Goal: Task Accomplishment & Management: Manage account settings

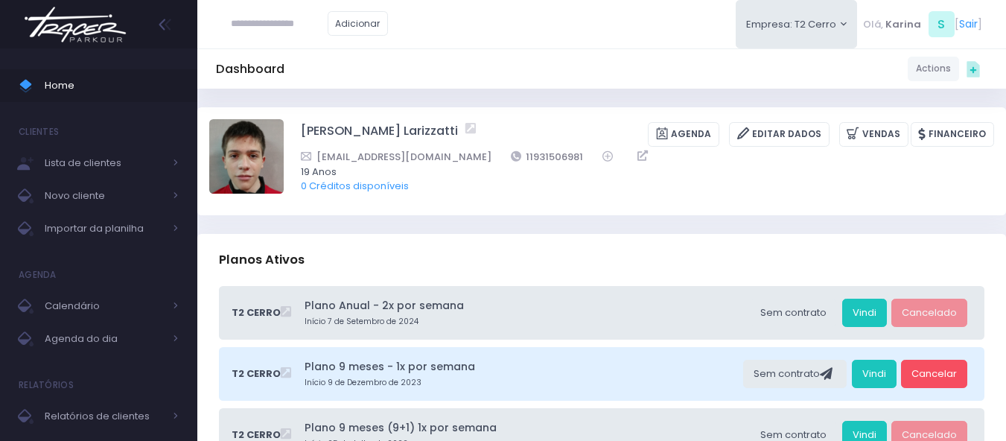
drag, startPoint x: 517, startPoint y: 143, endPoint x: 494, endPoint y: 49, distance: 96.7
click at [494, 49] on div "Dashboard Actions Choose Label: Customer Partner Suplier Member Staff Add new" at bounding box center [601, 68] width 809 height 40
drag, startPoint x: 553, startPoint y: 155, endPoint x: 489, endPoint y: 156, distance: 64.1
click at [489, 156] on div "viniciuslarizzatti@gmail.com 11931506981" at bounding box center [638, 157] width 674 height 16
copy link "11931506981"
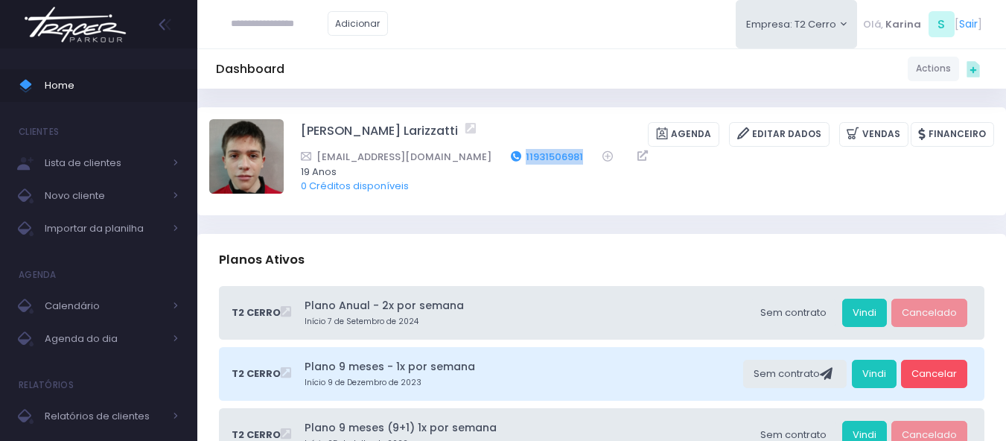
copy link "11931506981"
click at [77, 39] on img at bounding box center [75, 25] width 113 height 52
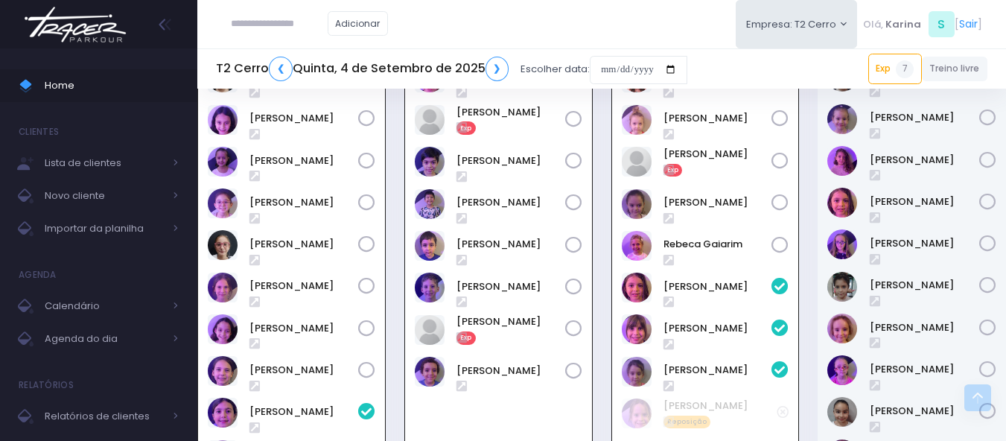
scroll to position [700, 0]
click at [247, 20] on input "text" at bounding box center [279, 24] width 97 height 28
paste input "**********"
click at [266, 24] on input "**********" at bounding box center [279, 24] width 97 height 28
click at [288, 54] on link "[PERSON_NAME]" at bounding box center [302, 50] width 84 height 15
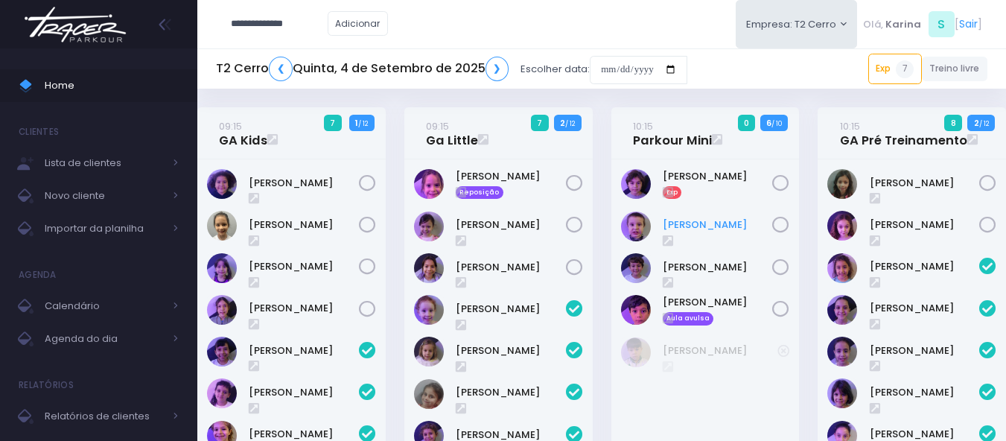
type input "**********"
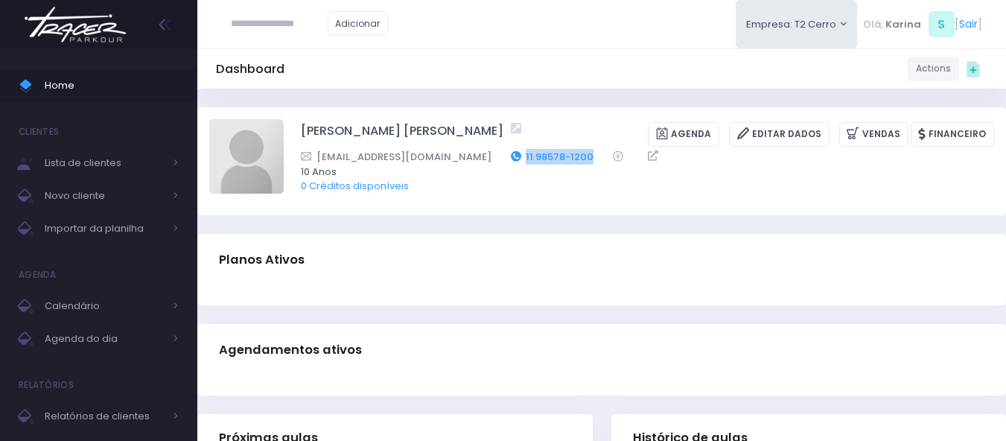
drag, startPoint x: 0, startPoint y: 0, endPoint x: 463, endPoint y: 156, distance: 488.3
click at [469, 160] on div "carol_afo@hotmail.com 11 98578-1200" at bounding box center [638, 157] width 674 height 16
copy div "11 98578-1200"
drag, startPoint x: 500, startPoint y: 166, endPoint x: 564, endPoint y: 116, distance: 81.2
click at [584, 52] on div "Dashboard Actions Choose Label: Customer Partner Suplier Member Staff Add new" at bounding box center [601, 68] width 809 height 40
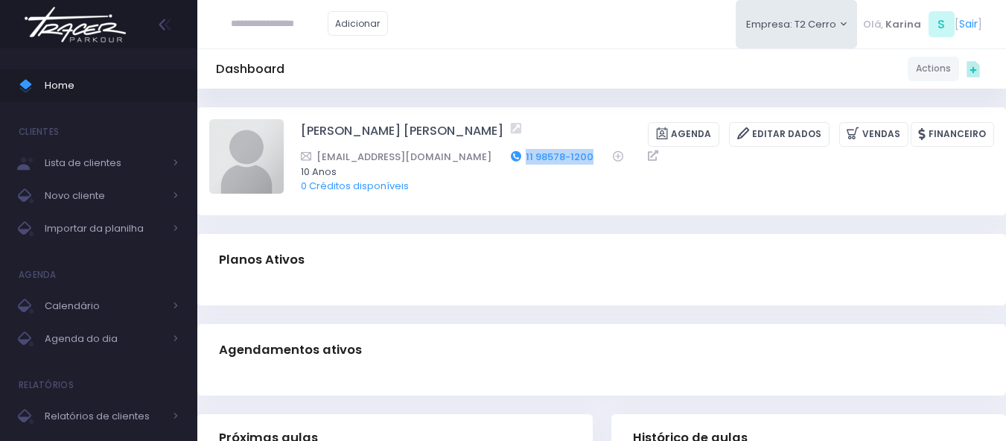
drag, startPoint x: 542, startPoint y: 153, endPoint x: 458, endPoint y: 159, distance: 83.6
click at [458, 159] on div "carol_afo@hotmail.com 11 98578-1200" at bounding box center [638, 157] width 674 height 16
copy link "11 98578-1200"
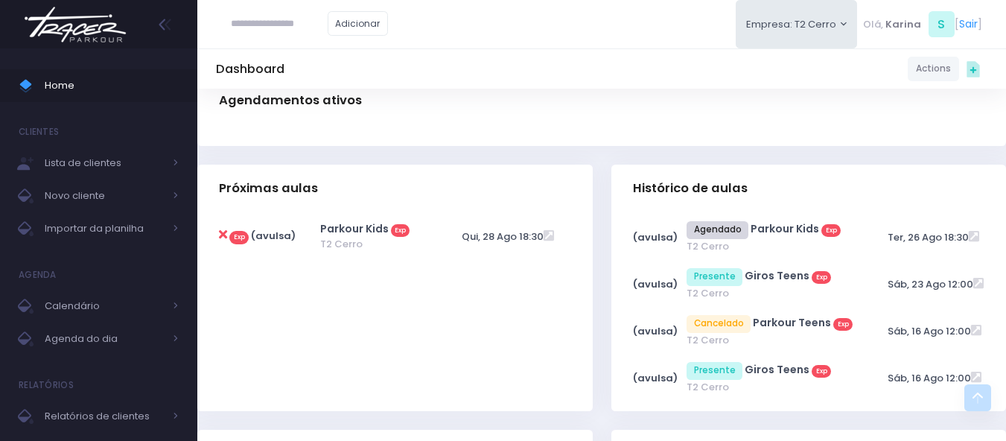
scroll to position [298, 0]
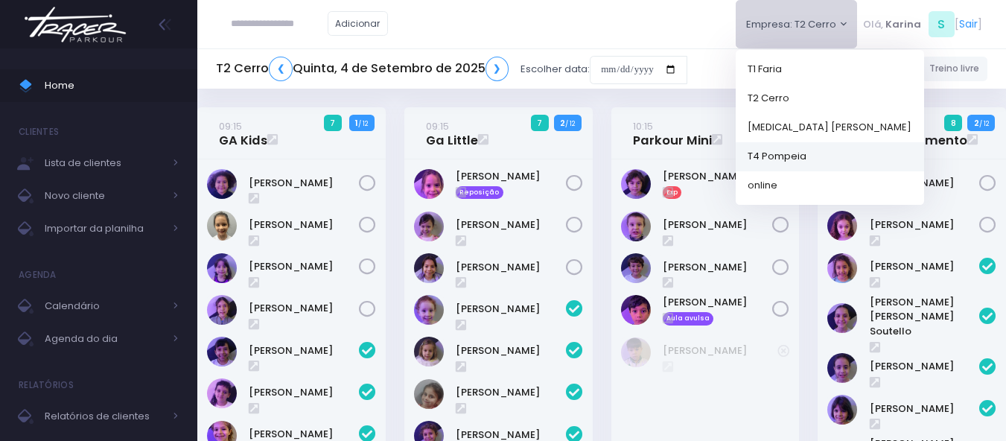
click at [786, 155] on link "T4 Pompeia" at bounding box center [830, 156] width 188 height 29
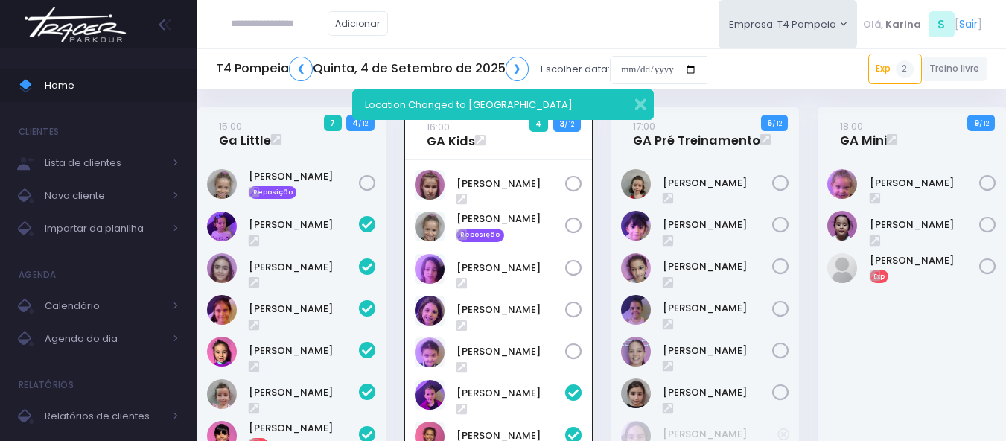
click at [542, 19] on div "Adicionar Empresa: T4 Pompeia T1 Faria T2 Cerro T3 Santana online S" at bounding box center [601, 24] width 809 height 48
click at [644, 68] on input "date" at bounding box center [659, 70] width 98 height 28
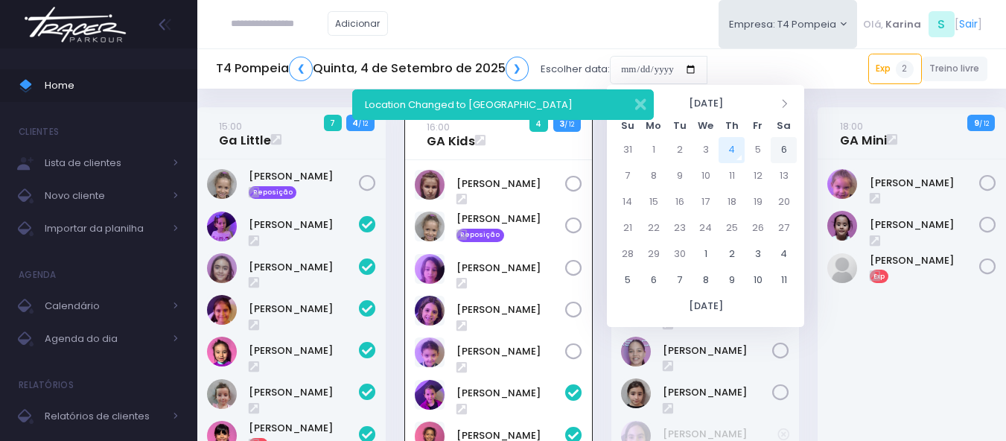
click at [781, 150] on td "6" at bounding box center [784, 150] width 26 height 26
type input "**********"
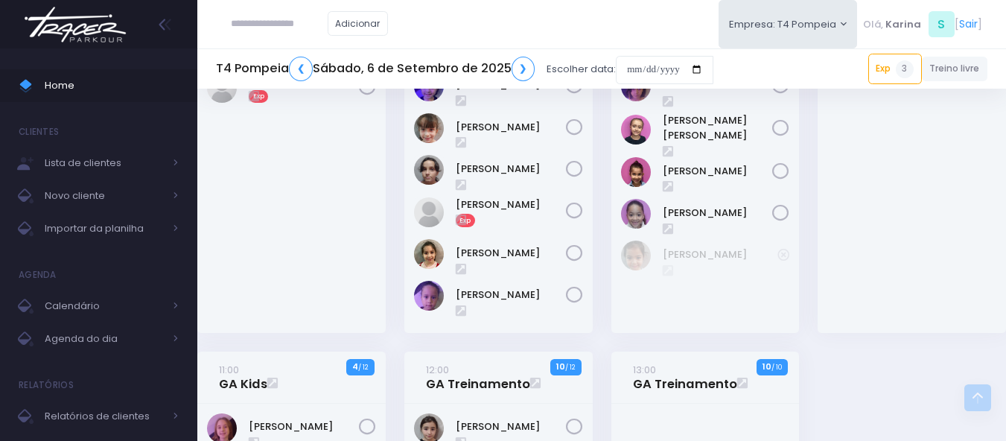
scroll to position [447, 0]
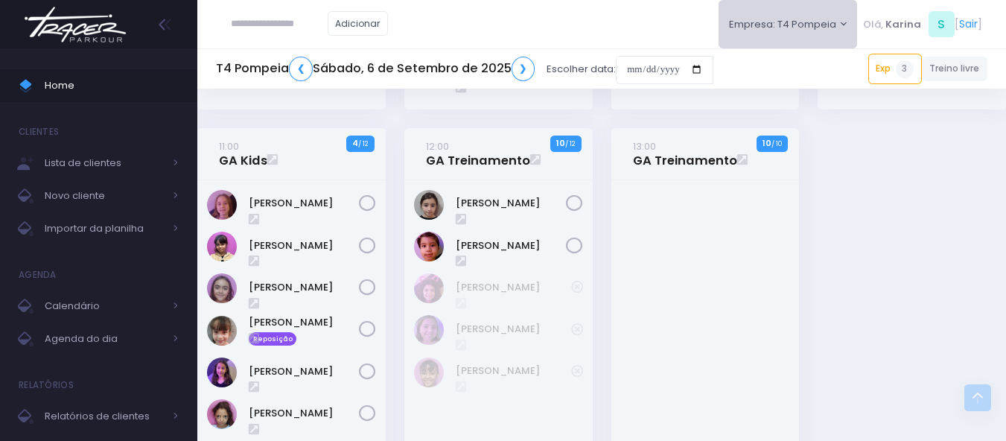
click at [788, 20] on button "Empresa: T4 Pompeia" at bounding box center [788, 24] width 139 height 48
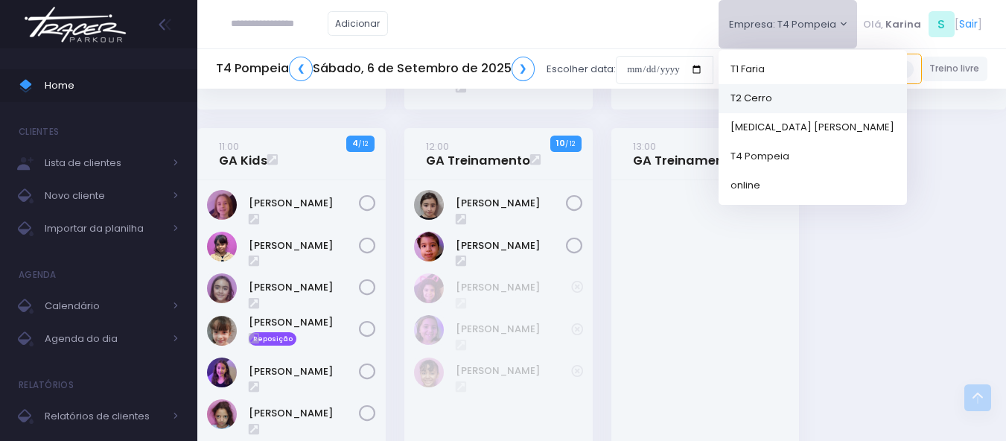
click at [767, 98] on link "T2 Cerro" at bounding box center [813, 97] width 188 height 29
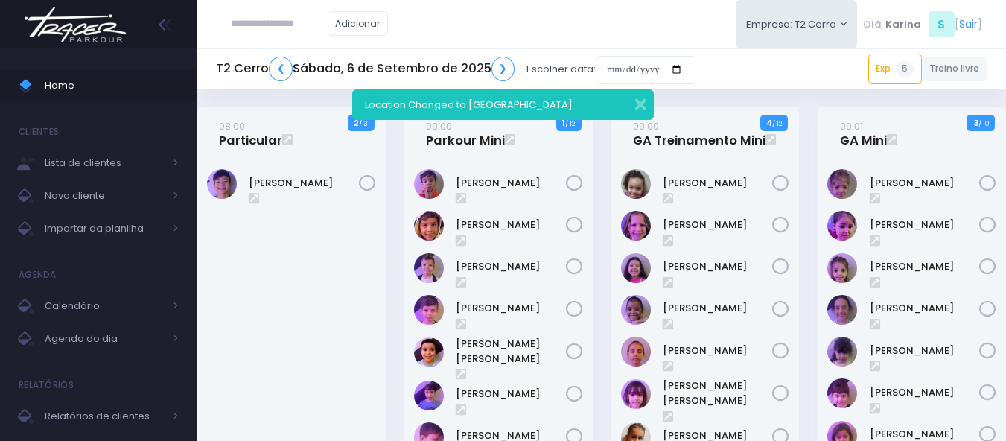
click at [592, 22] on div "Adicionar Empresa: T2 Cerro T1 [PERSON_NAME] T2 [GEOGRAPHIC_DATA][MEDICAL_DATA]…" at bounding box center [601, 24] width 809 height 48
click at [642, 105] on button "button" at bounding box center [631, 102] width 30 height 17
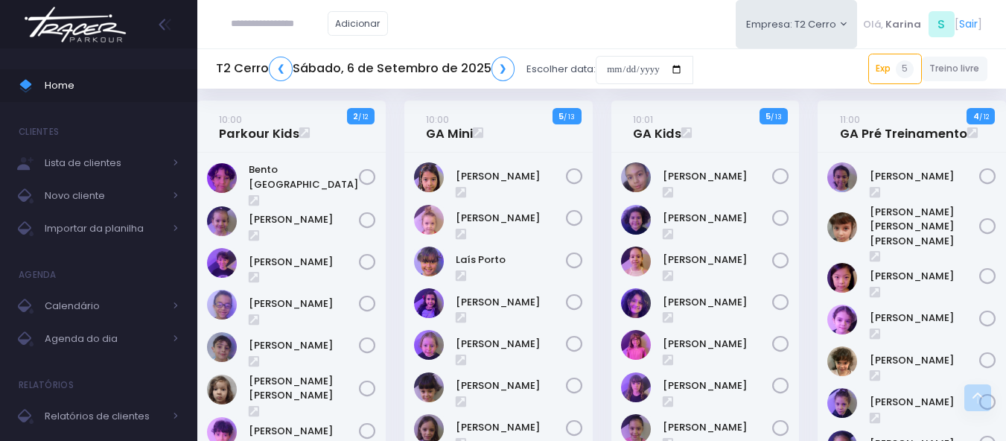
scroll to position [596, 0]
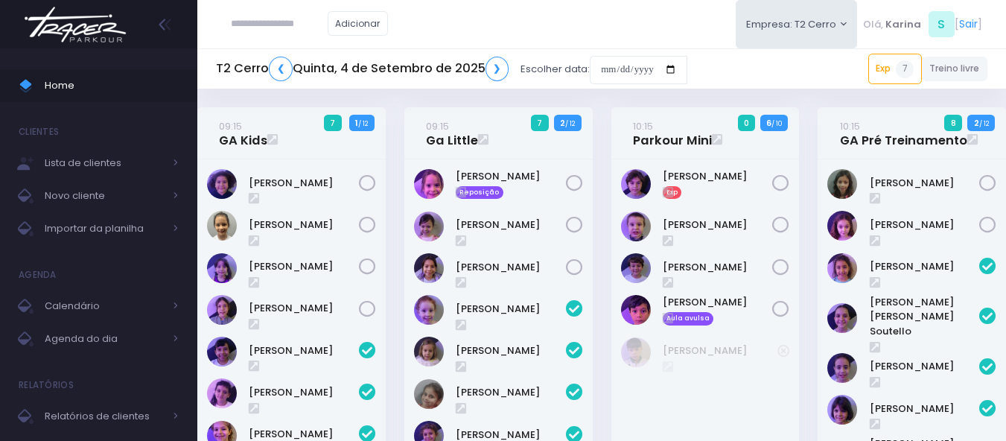
click at [94, 21] on img at bounding box center [75, 25] width 113 height 52
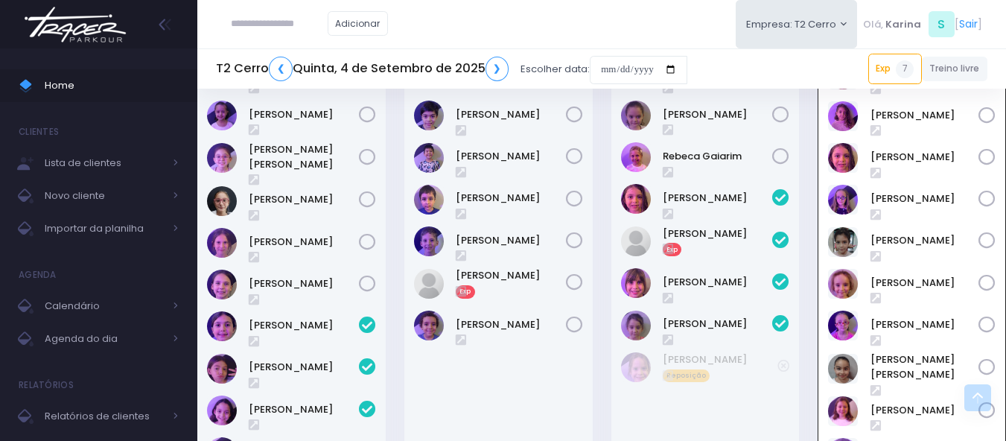
scroll to position [745, 0]
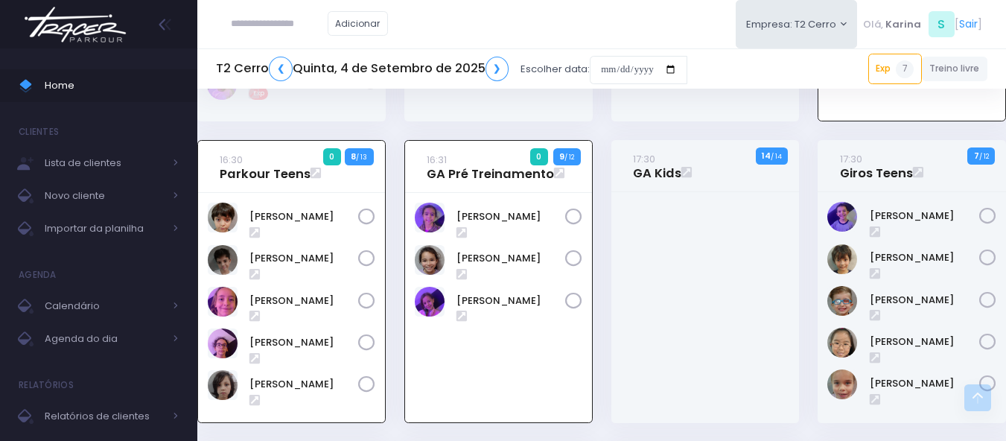
scroll to position [1222, 0]
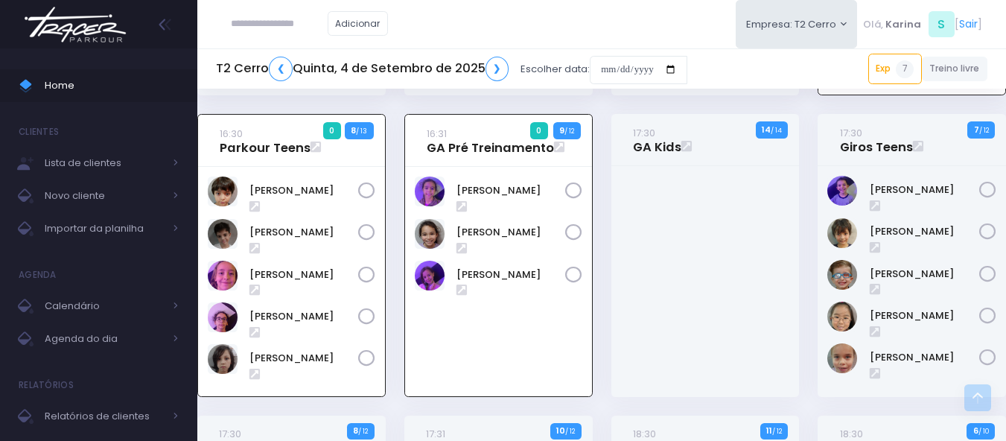
click at [317, 25] on input "text" at bounding box center [279, 24] width 97 height 28
paste input "**********"
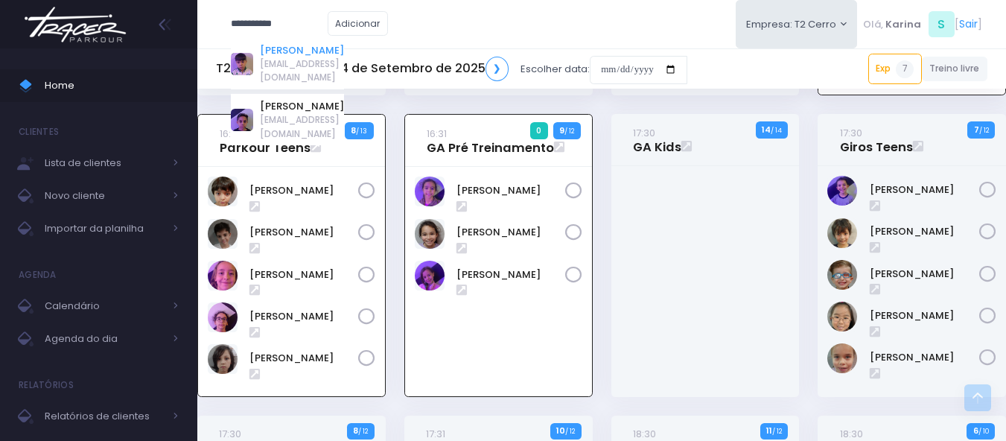
click at [304, 46] on link "Theo Cabral" at bounding box center [302, 50] width 84 height 15
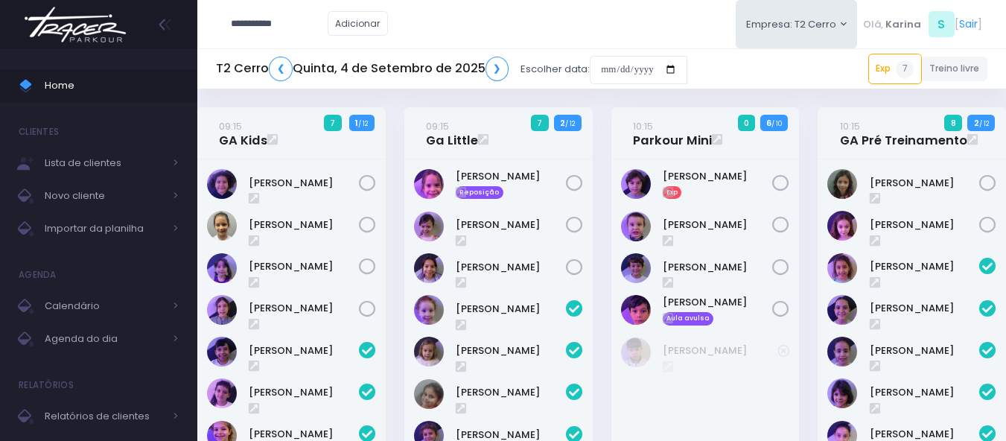
type input "**********"
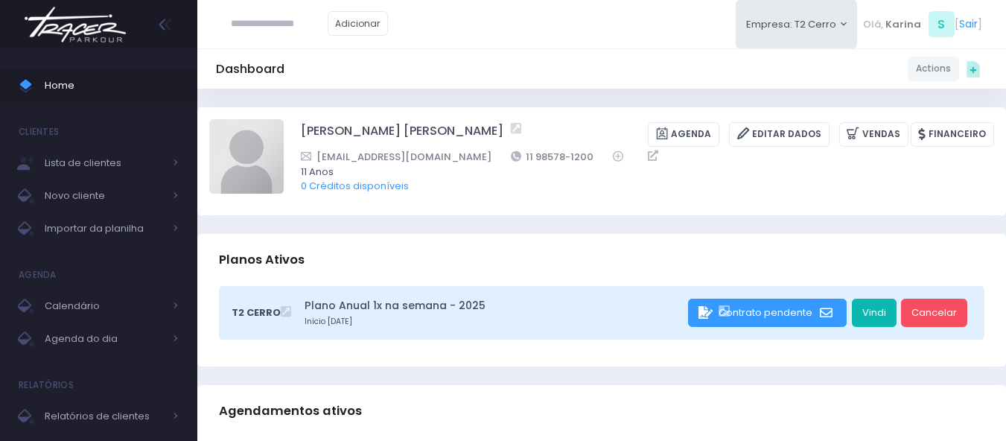
click at [884, 318] on link "Vindi" at bounding box center [874, 313] width 45 height 28
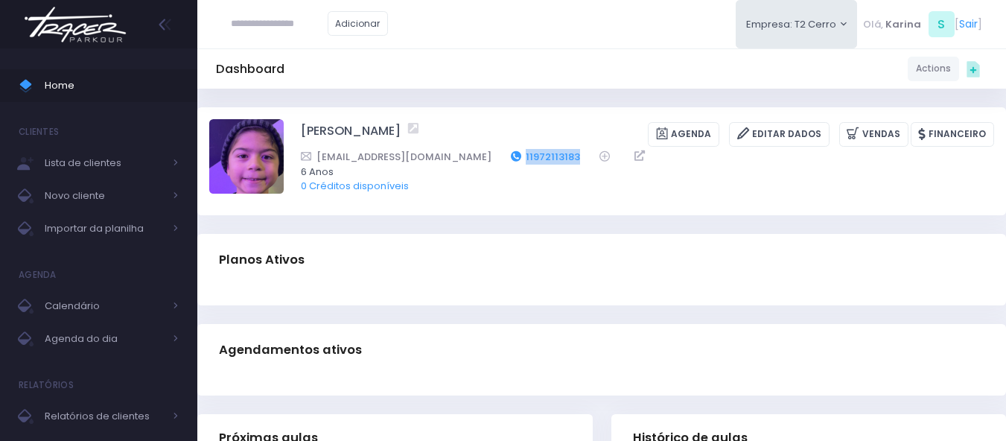
drag, startPoint x: 564, startPoint y: 156, endPoint x: 502, endPoint y: 159, distance: 61.9
click at [504, 162] on div "Daniela.oliveira081@gmail.com 11972113183" at bounding box center [638, 157] width 674 height 16
copy div "11972113183"
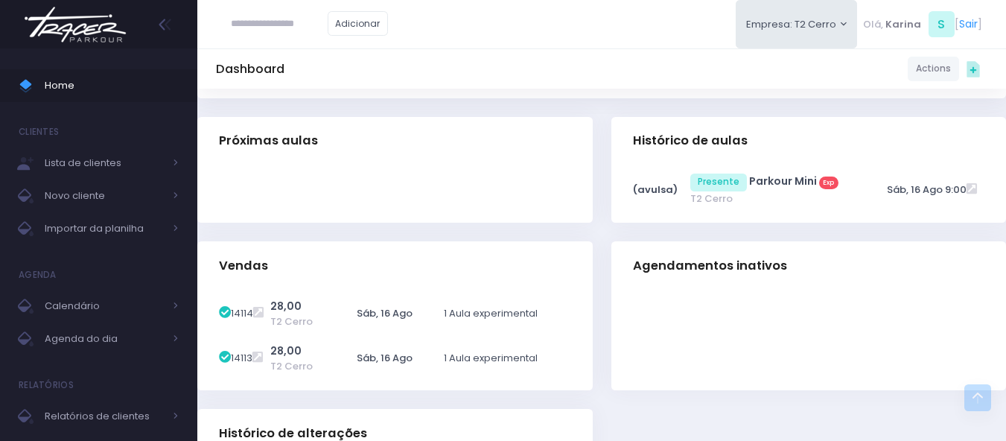
scroll to position [298, 0]
click at [579, 194] on div at bounding box center [395, 192] width 396 height 62
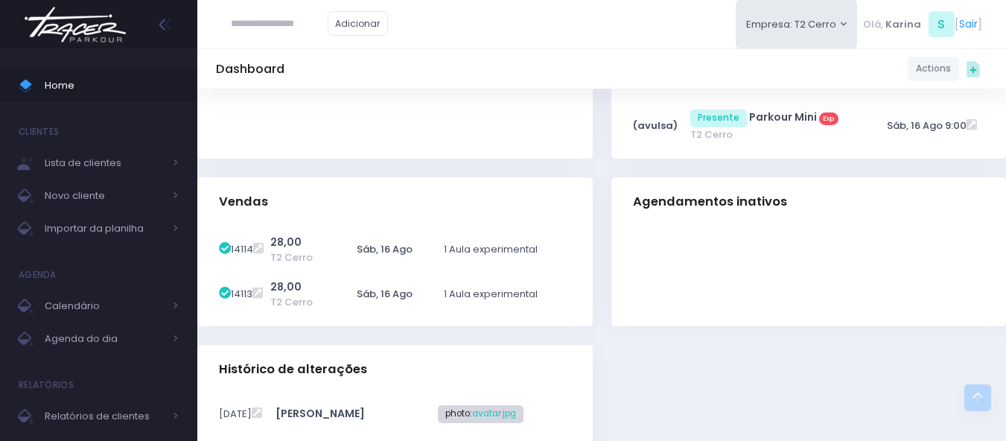
scroll to position [0, 0]
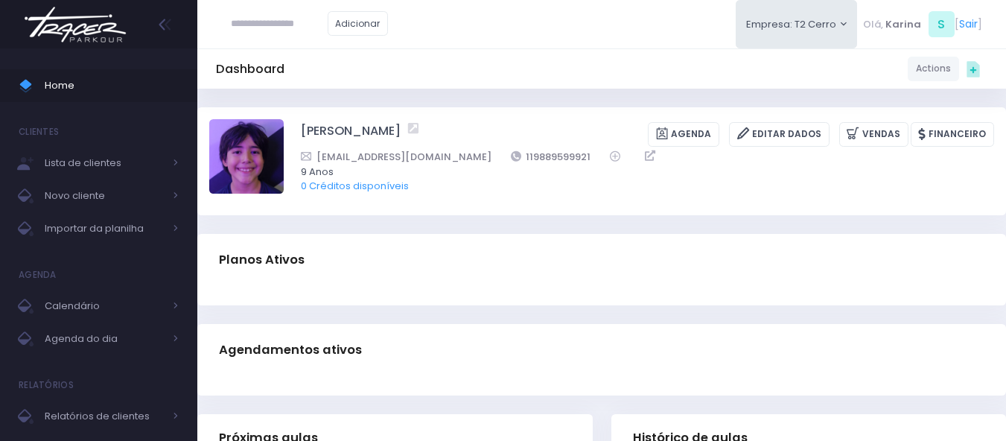
click at [522, 193] on div "[PERSON_NAME] [GEOGRAPHIC_DATA] Editar Dados [GEOGRAPHIC_DATA] Financeiro [EMAI…" at bounding box center [648, 160] width 694 height 83
drag, startPoint x: 563, startPoint y: 155, endPoint x: 486, endPoint y: 155, distance: 77.5
click at [486, 155] on div "[EMAIL_ADDRESS][DOMAIN_NAME] 119889599921" at bounding box center [638, 157] width 674 height 16
copy div "119889599921"
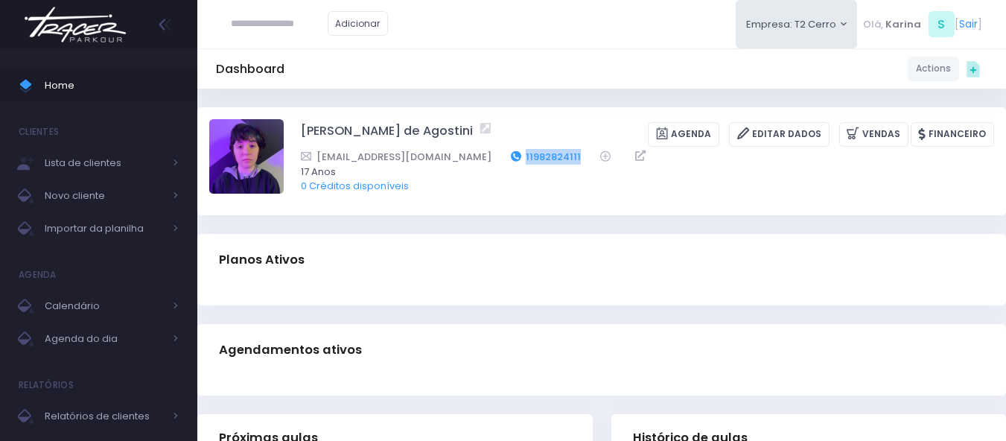
drag, startPoint x: 551, startPoint y: 154, endPoint x: 478, endPoint y: 158, distance: 73.1
click at [478, 158] on div "marceloago1111@gmail.com 11982824111" at bounding box center [638, 157] width 674 height 16
copy div "11982824111"
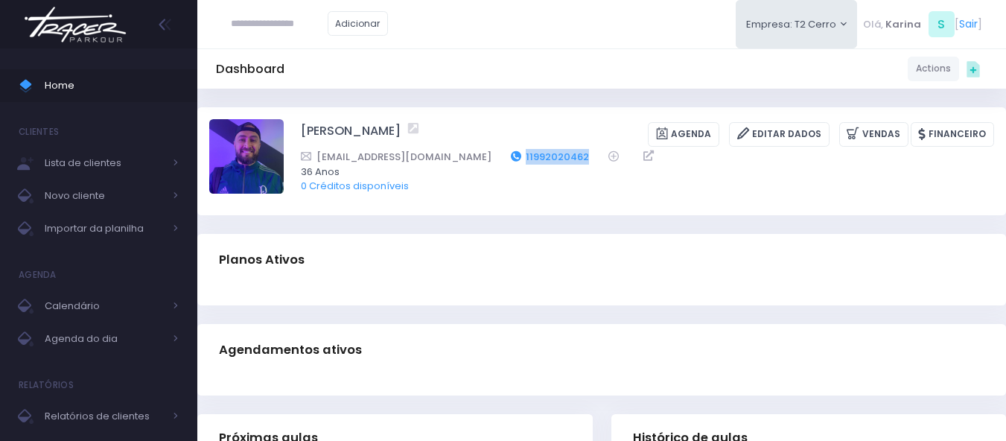
drag, startPoint x: 533, startPoint y: 153, endPoint x: 454, endPoint y: 158, distance: 78.4
click at [454, 158] on div "[EMAIL_ADDRESS][DOMAIN_NAME] 11992020462" at bounding box center [638, 157] width 674 height 16
copy div "11992020462"
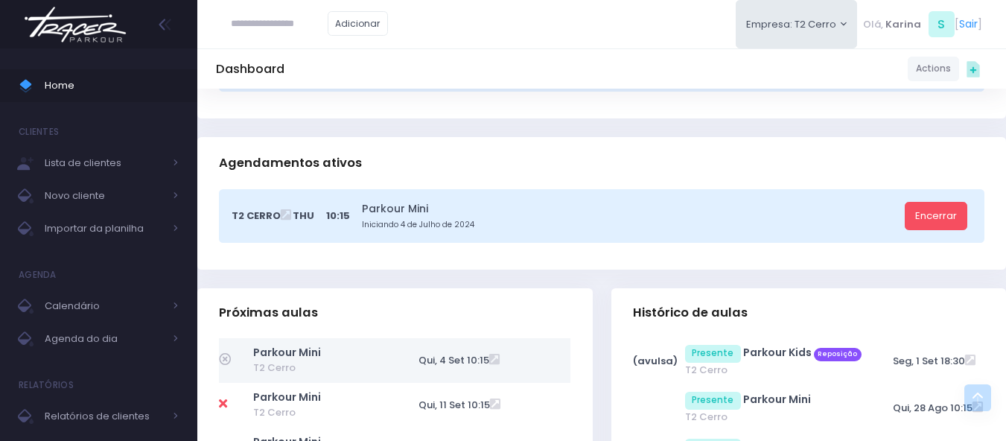
scroll to position [298, 0]
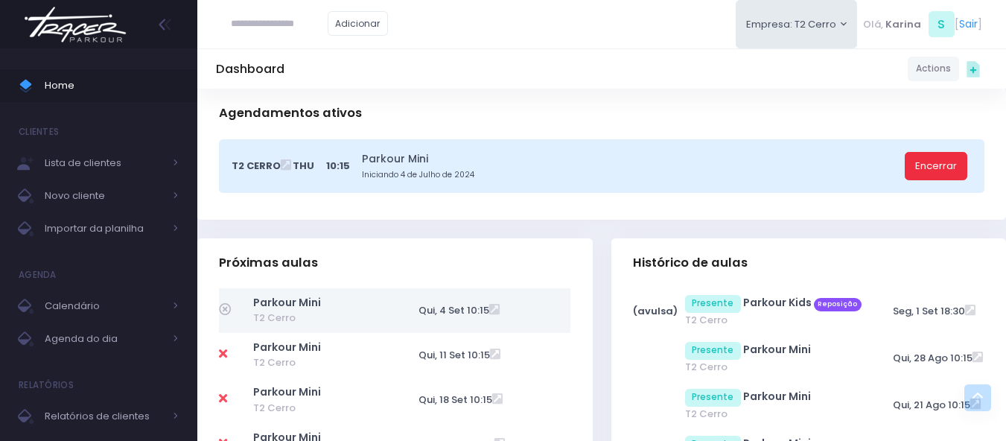
click at [933, 163] on link "Encerrar" at bounding box center [936, 166] width 63 height 28
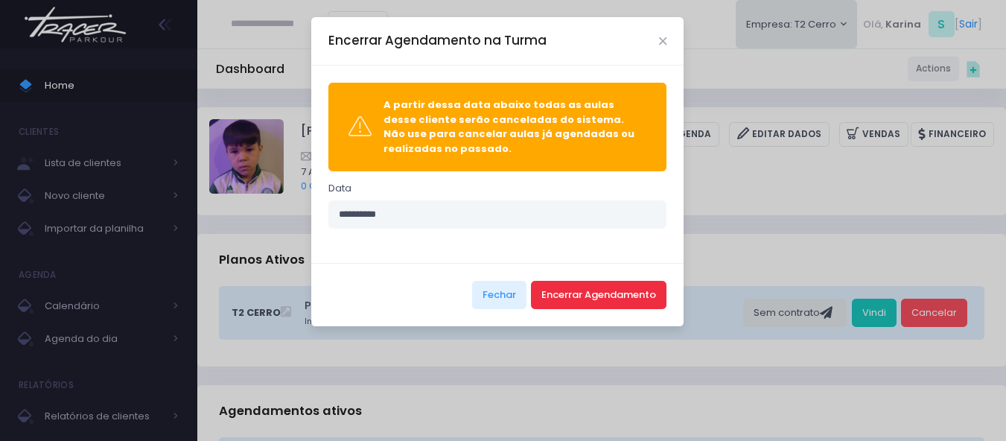
click at [611, 297] on button "Encerrar Agendamento" at bounding box center [599, 295] width 136 height 28
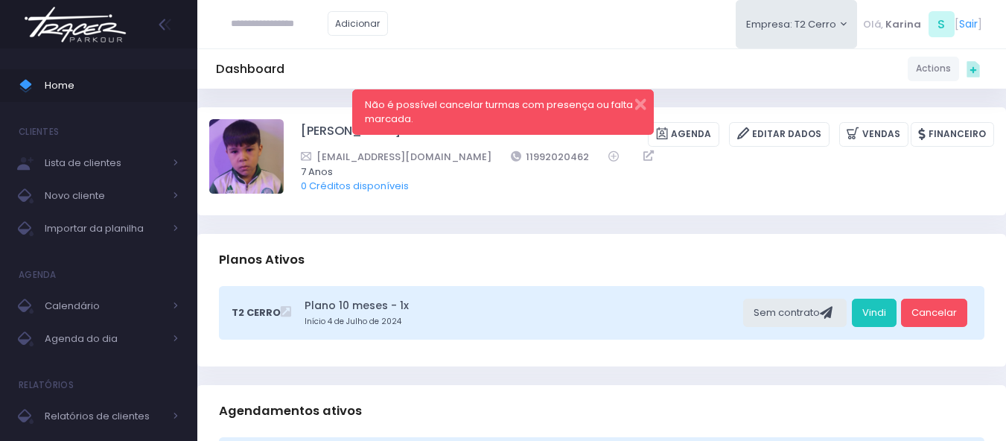
click at [647, 104] on div "Não é possível cancelar turmas com presença ou falta marcada." at bounding box center [503, 111] width 302 height 45
click at [640, 106] on button "button" at bounding box center [631, 102] width 30 height 17
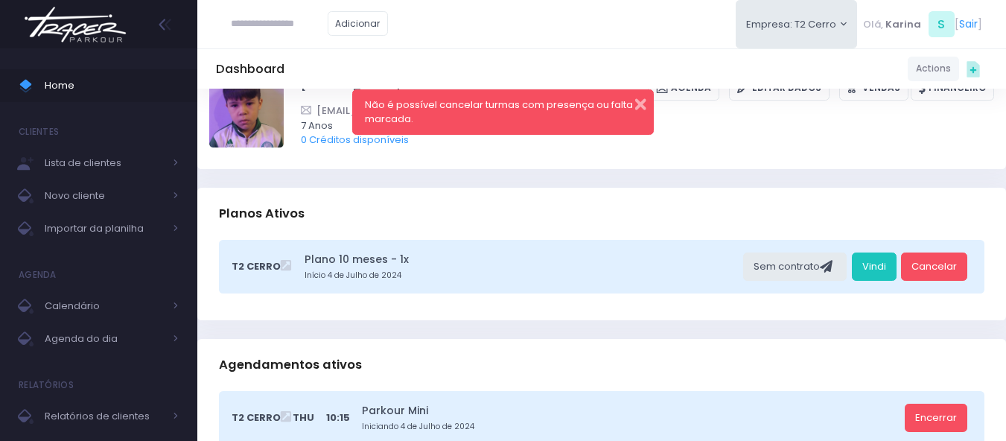
scroll to position [223, 0]
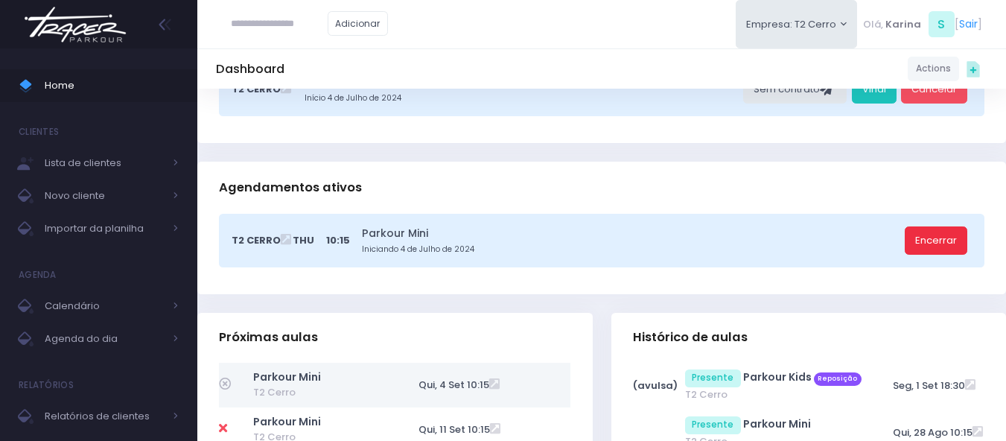
click at [930, 245] on link "Encerrar" at bounding box center [936, 240] width 63 height 28
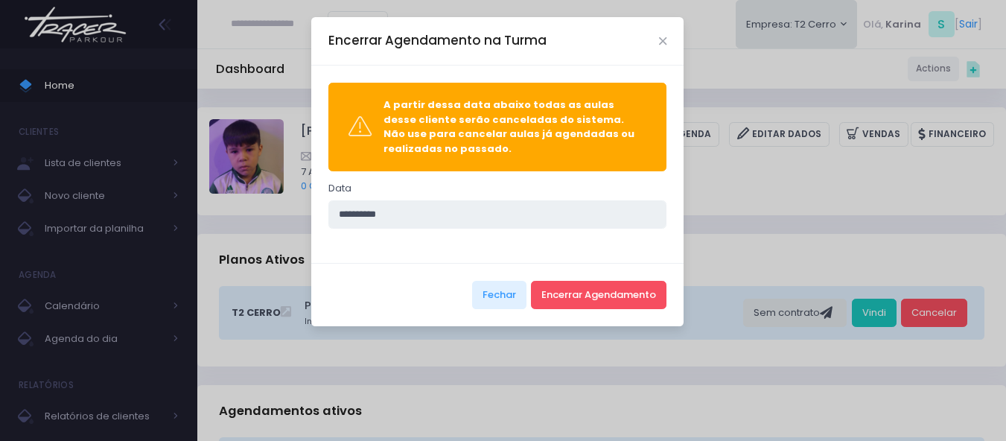
click at [348, 211] on input "**********" at bounding box center [498, 214] width 339 height 28
type input "**********"
click at [577, 288] on button "Encerrar Agendamento" at bounding box center [599, 295] width 136 height 28
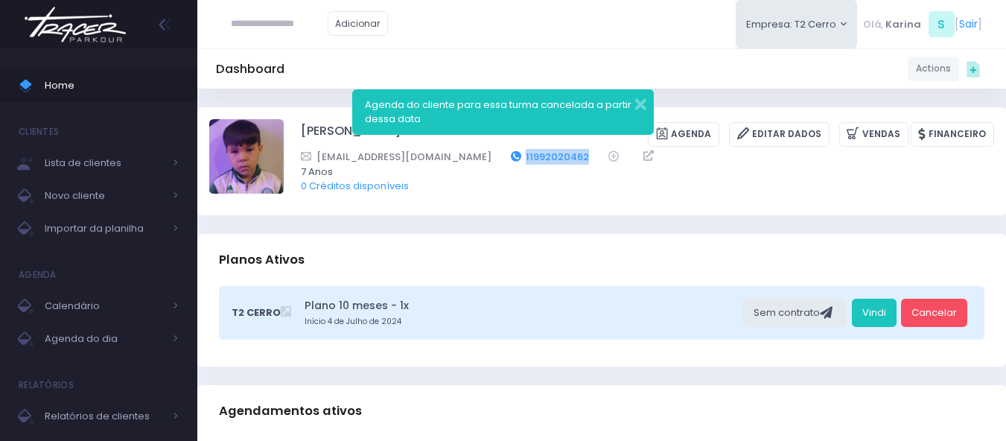
drag, startPoint x: 519, startPoint y: 155, endPoint x: 461, endPoint y: 159, distance: 58.2
click at [461, 159] on div "bhcabrall@gmail.com 11992020462" at bounding box center [638, 157] width 674 height 16
copy link "11992020462"
click at [105, 31] on img at bounding box center [75, 25] width 113 height 52
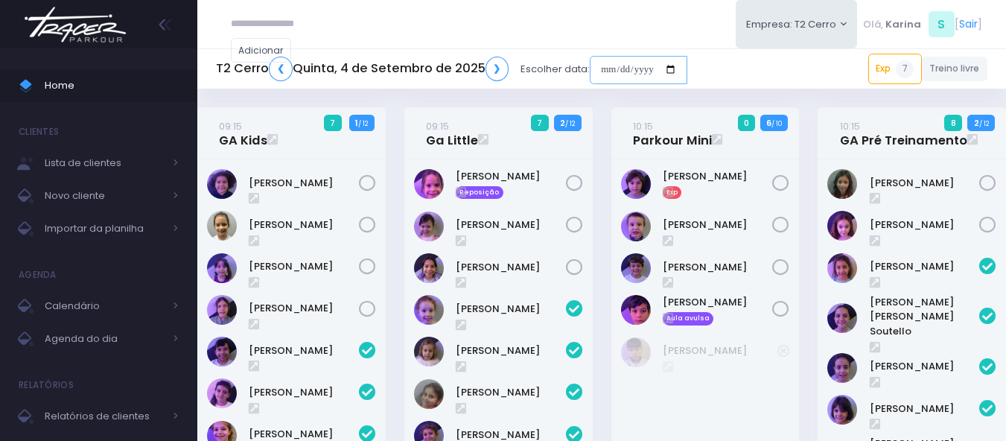
click at [654, 74] on input "date" at bounding box center [639, 70] width 98 height 28
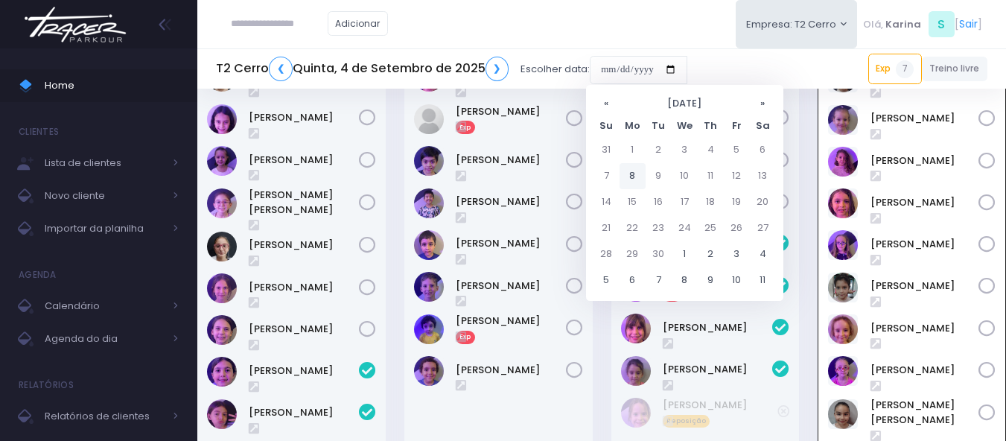
click at [635, 177] on td "8" at bounding box center [633, 176] width 26 height 26
type input "**********"
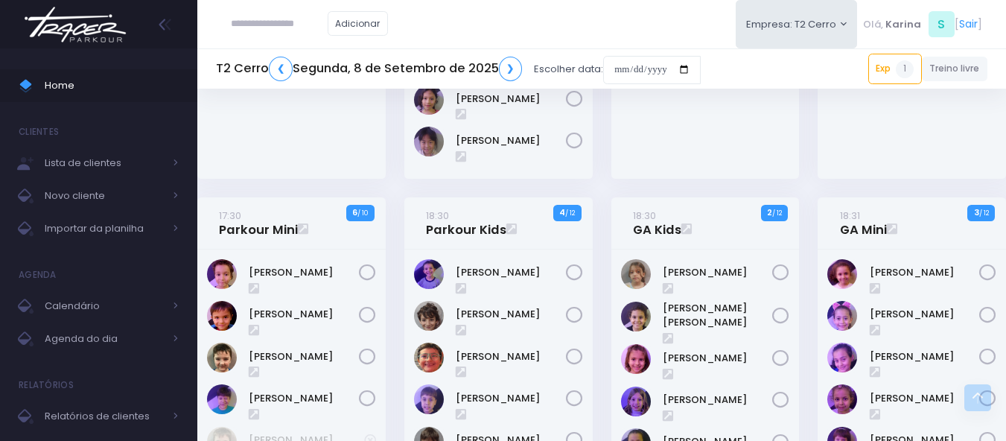
scroll to position [668, 0]
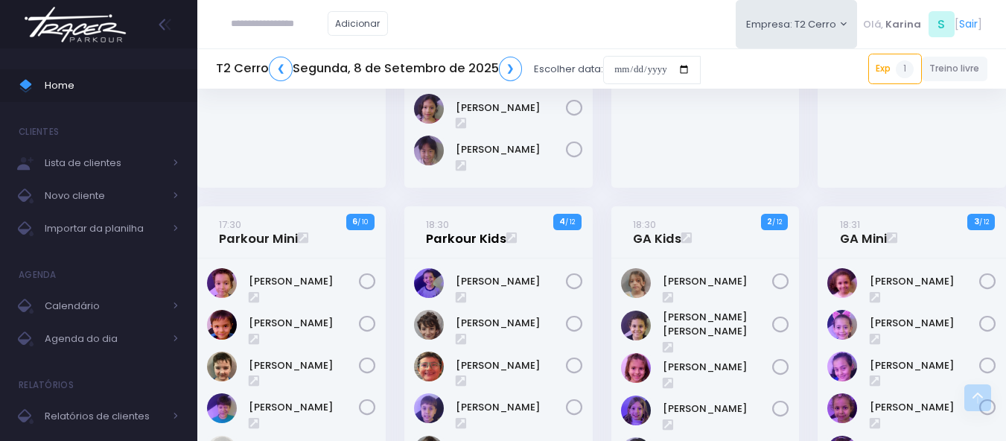
click at [457, 241] on link "18:30 Parkour Kids" at bounding box center [466, 232] width 80 height 30
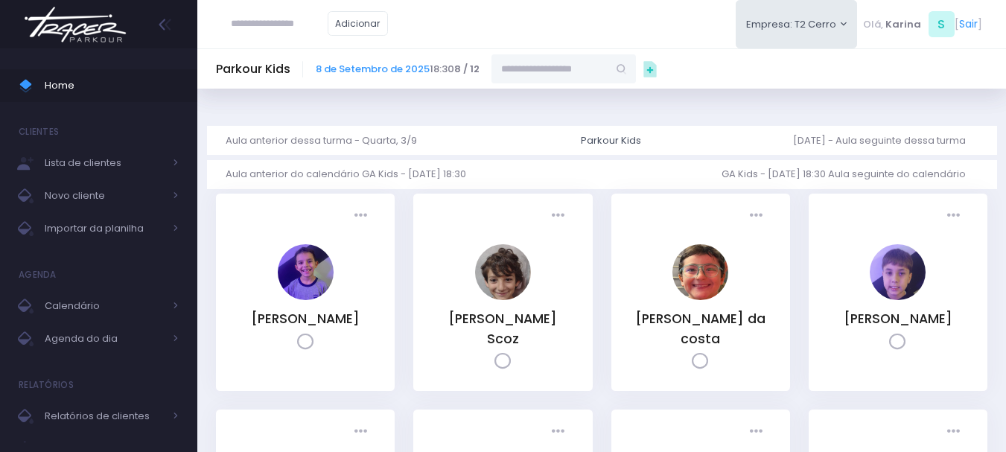
click at [548, 70] on input "text" at bounding box center [550, 68] width 116 height 28
paste input "**********"
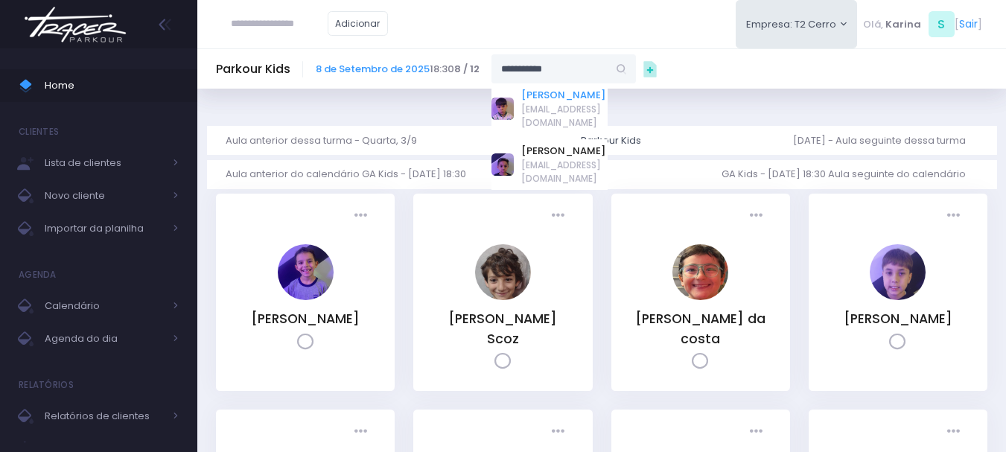
click at [551, 98] on link "[PERSON_NAME]" at bounding box center [564, 95] width 86 height 15
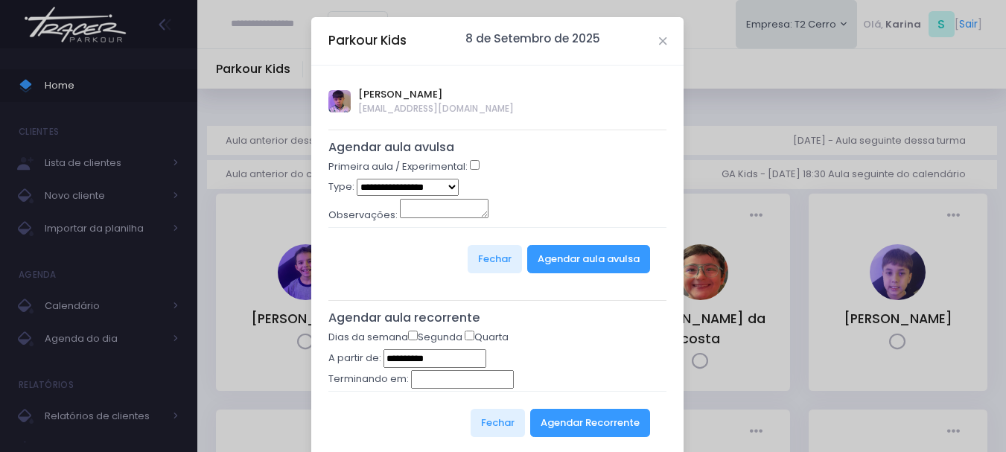
type input "**********"
click at [618, 430] on button "Agendar Recorrente" at bounding box center [590, 423] width 120 height 28
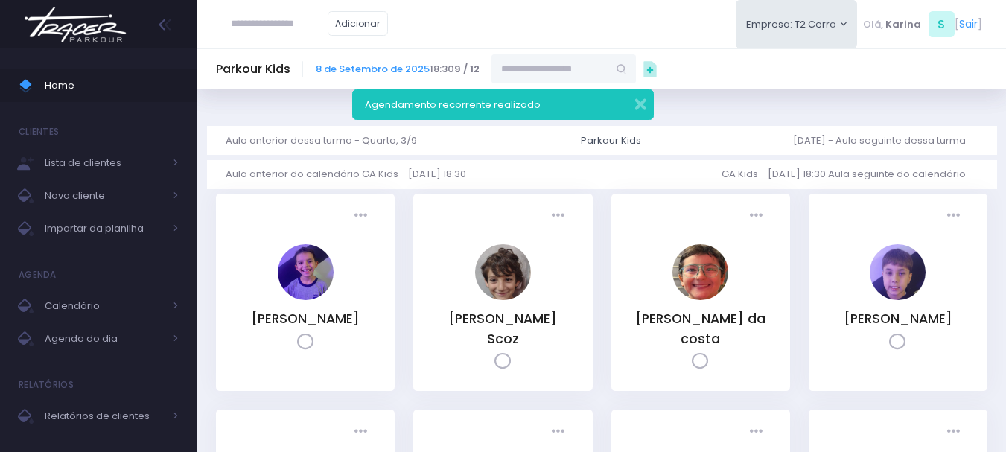
click at [55, 19] on img at bounding box center [75, 25] width 113 height 52
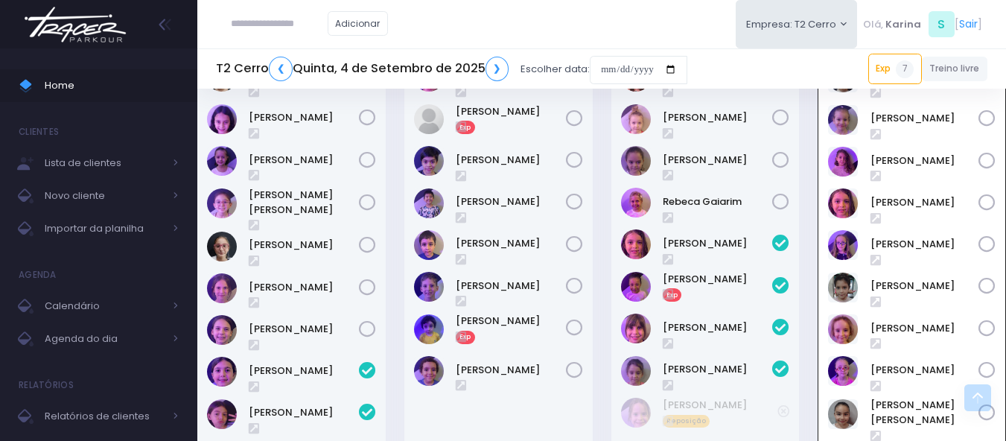
scroll to position [700, 0]
click at [625, 72] on input "date" at bounding box center [639, 70] width 98 height 28
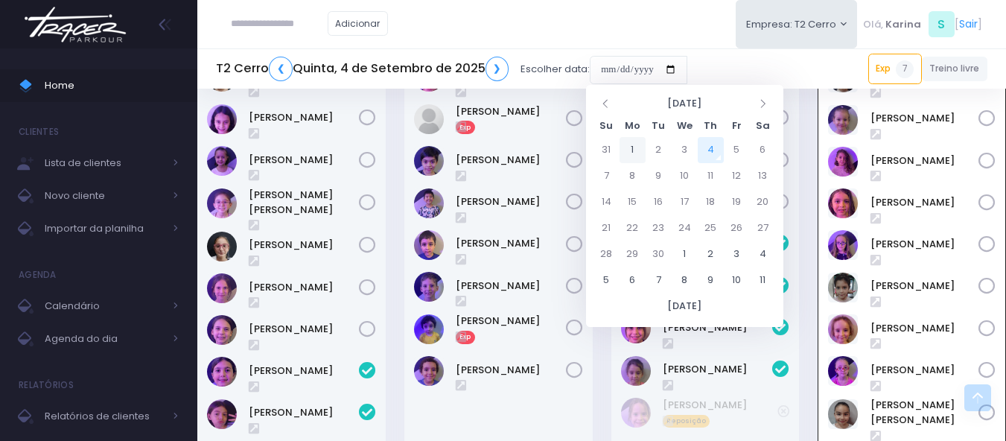
click at [635, 147] on td "1" at bounding box center [633, 150] width 26 height 26
type input "**********"
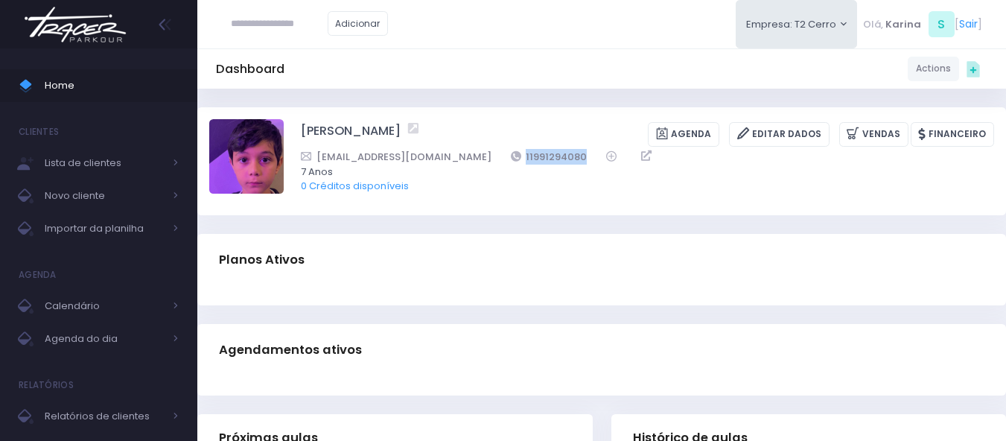
drag, startPoint x: 530, startPoint y: 150, endPoint x: 369, endPoint y: 86, distance: 172.5
click at [445, 152] on div "Vantusrak@gmail.com 11991294080" at bounding box center [638, 157] width 674 height 16
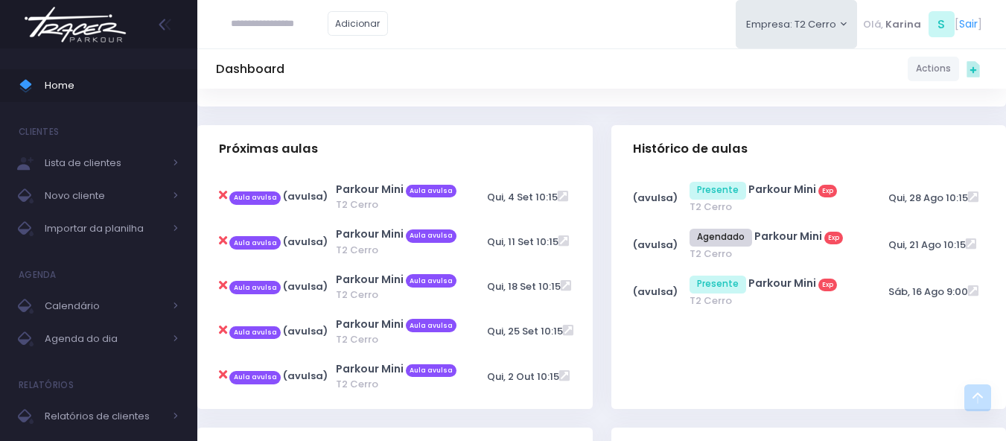
scroll to position [298, 0]
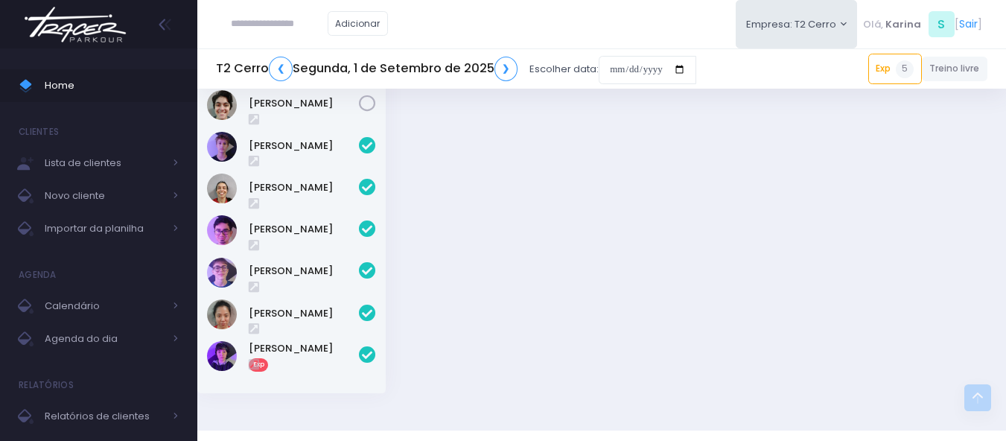
scroll to position [1946, 0]
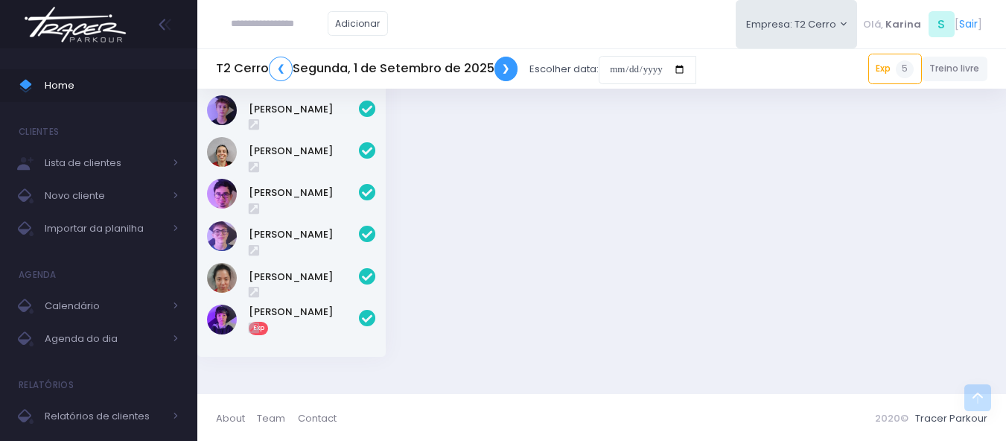
click at [506, 72] on link "❯" at bounding box center [507, 69] width 24 height 25
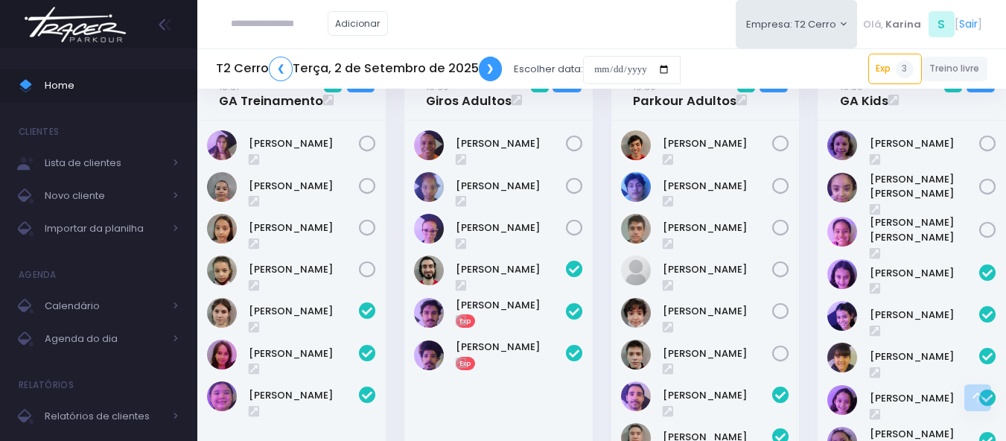
scroll to position [2068, 0]
click at [486, 67] on link "❯" at bounding box center [491, 69] width 24 height 25
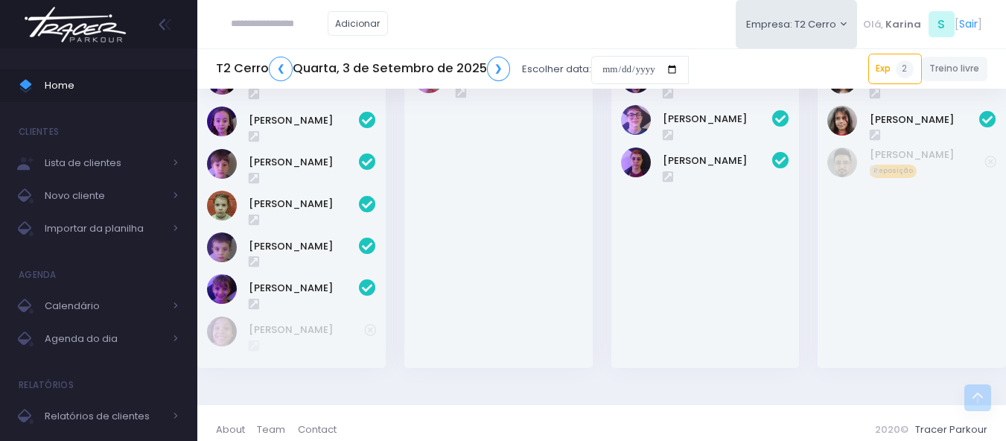
scroll to position [1897, 0]
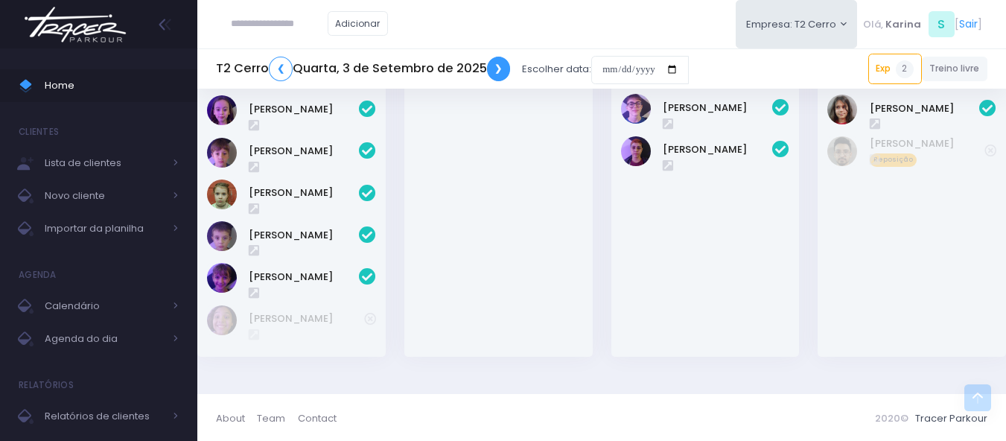
click at [496, 65] on link "❯" at bounding box center [499, 69] width 24 height 25
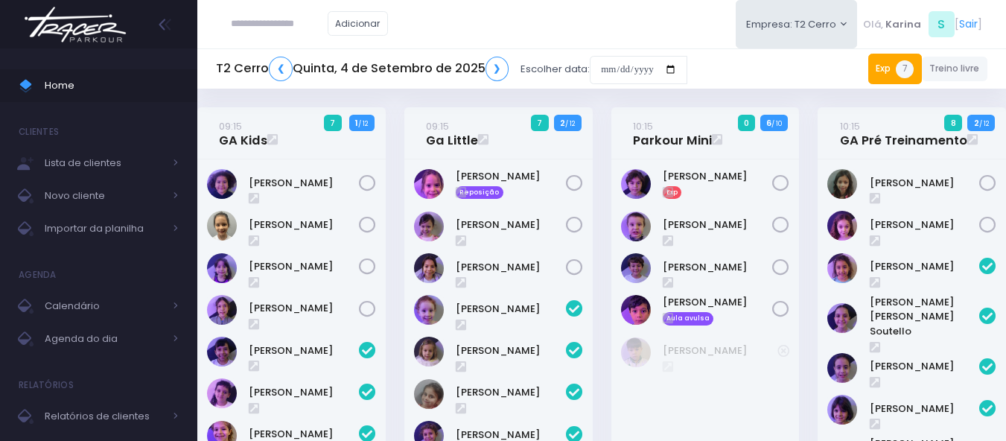
click at [898, 65] on span "7" at bounding box center [905, 69] width 18 height 18
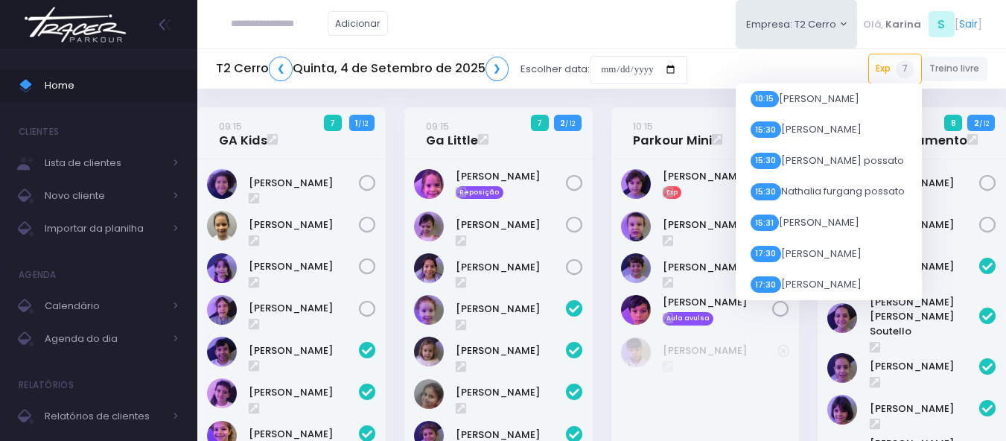
click at [688, 5] on div "Adicionar Empresa: T2 Cerro T1 Faria T2 Cerro T3 Santana T4 Pompeia" at bounding box center [601, 24] width 809 height 48
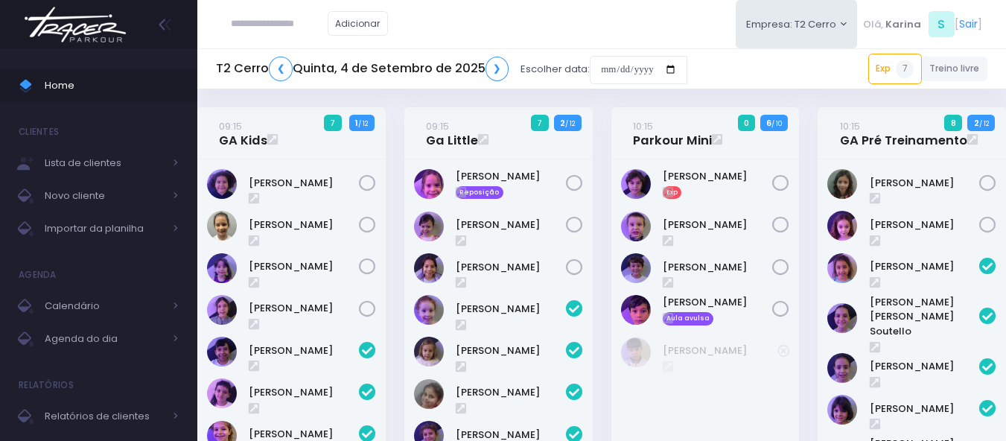
click at [70, 54] on div "Home Clientes Lista de clientes Novo cliente Importar da planilha Agenda Calend…" at bounding box center [98, 250] width 197 height 404
click at [72, 25] on img at bounding box center [75, 25] width 113 height 52
